Goal: Check status: Check status

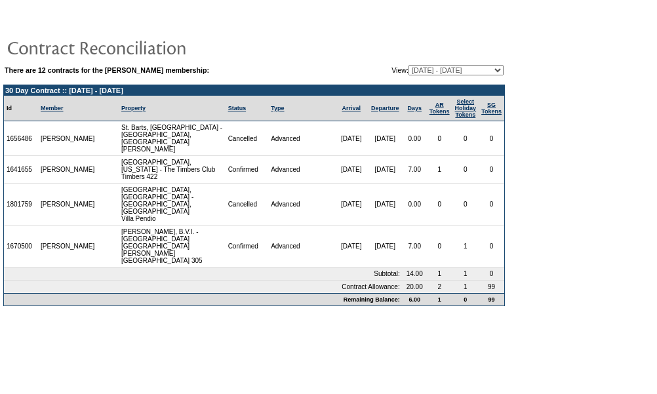
click at [479, 69] on select "10/16/17 - 10/31/18 11/01/18 - 10/31/19 11/01/19 - 10/31/20 11/01/20 - 10/31/21…" at bounding box center [455, 70] width 95 height 10
select select "121171"
click at [408, 65] on select "10/16/17 - 10/31/18 11/01/18 - 10/31/19 11/01/19 - 10/31/20 11/01/20 - 10/31/21…" at bounding box center [455, 70] width 95 height 10
click at [498, 70] on select "[DATE] - [DATE] [DATE] - [DATE] [DATE] - [DATE] [DATE] - [DATE] [DATE] - [DATE]…" at bounding box center [455, 70] width 95 height 10
select select "137217"
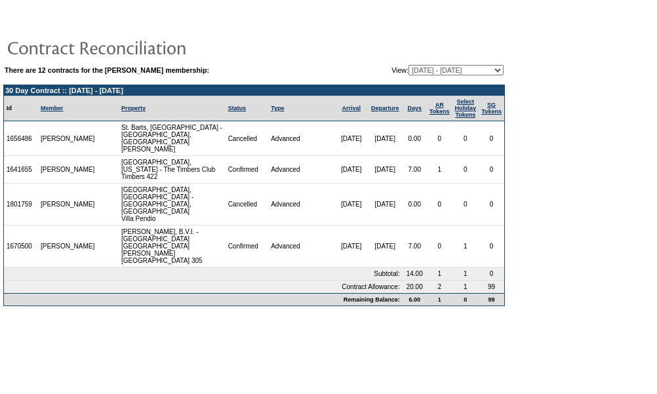
click at [408, 65] on select "[DATE] - [DATE] [DATE] - [DATE] [DATE] - [DATE] [DATE] - [DATE] [DATE] - [DATE]…" at bounding box center [455, 70] width 95 height 10
